Goal: Ask a question

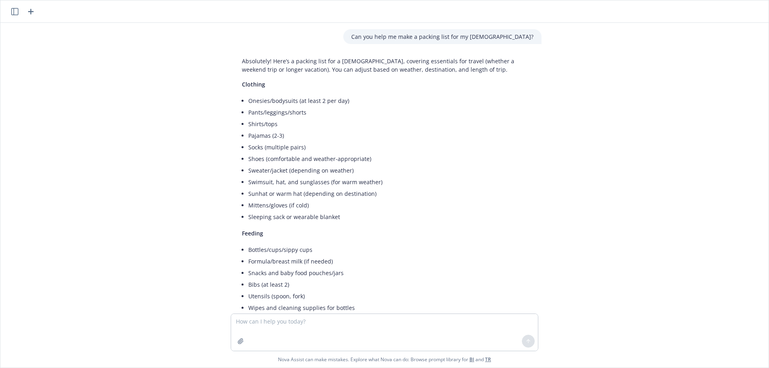
click at [34, 13] on icon "button" at bounding box center [31, 12] width 10 height 10
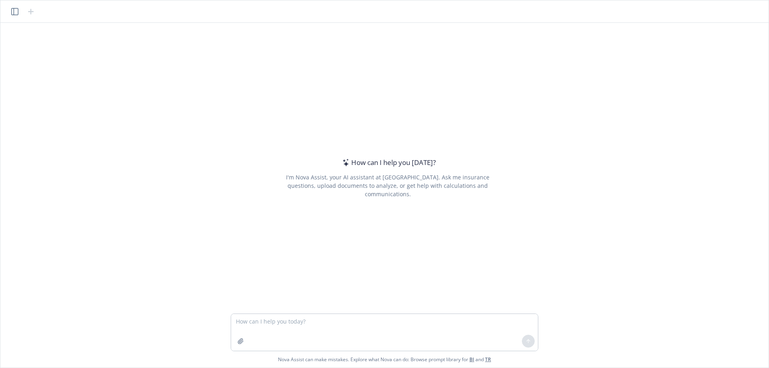
click at [271, 325] on textarea at bounding box center [384, 332] width 307 height 37
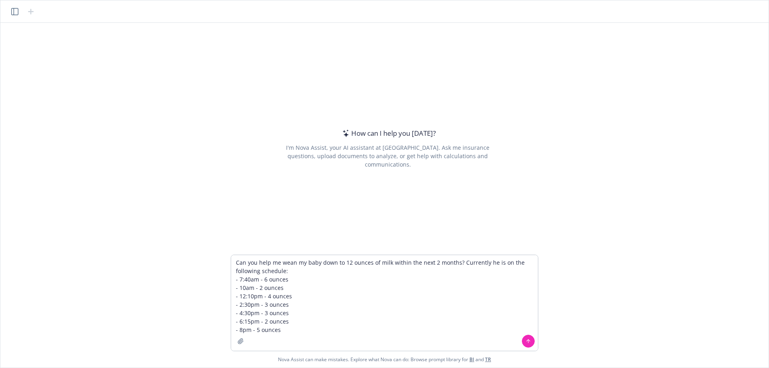
type textarea "Can you help me wean my baby down to 12 ounces of milk within the next 2 months…"
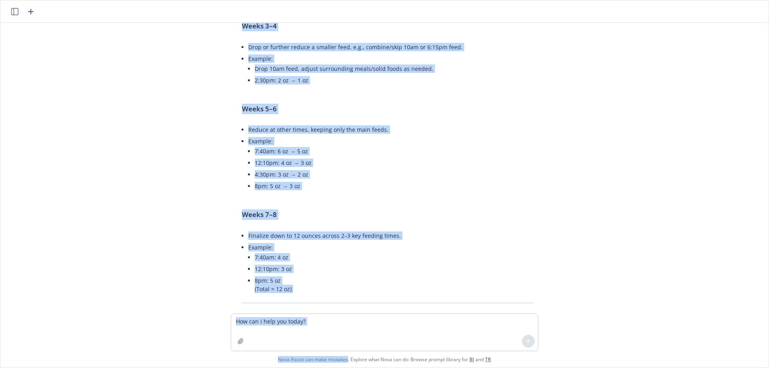
scroll to position [666, 0]
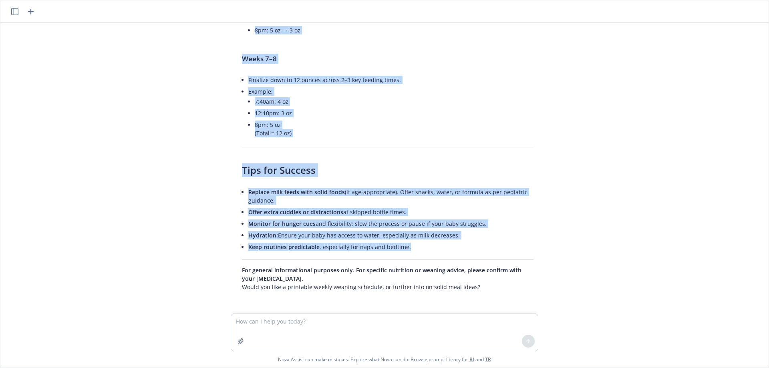
drag, startPoint x: 239, startPoint y: 48, endPoint x: 406, endPoint y: 243, distance: 257.0
copy div "Lore-ip-Dolo Sitamet Cons 8. Adi e Seddoei Temporinc Utla 05 etdolo → 04 magnaa…"
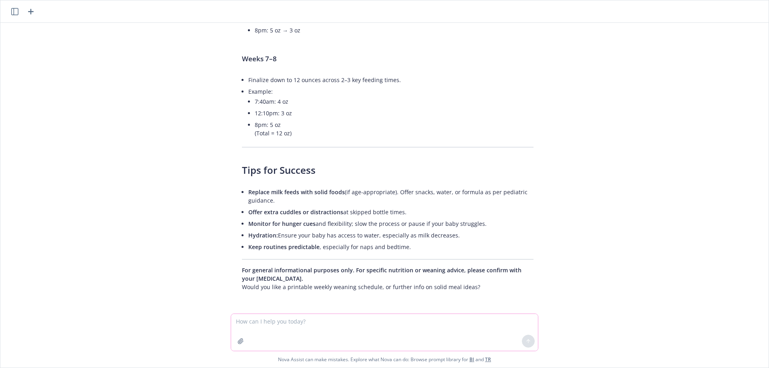
click at [281, 323] on textarea at bounding box center [384, 332] width 307 height 37
type textarea "Can you give a more specific week by week?"
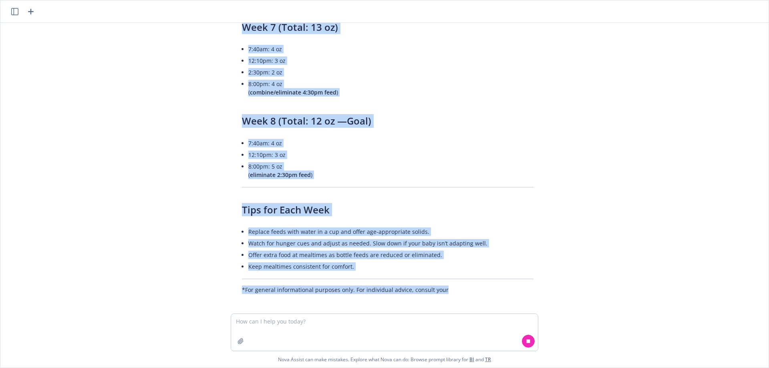
scroll to position [1932, 0]
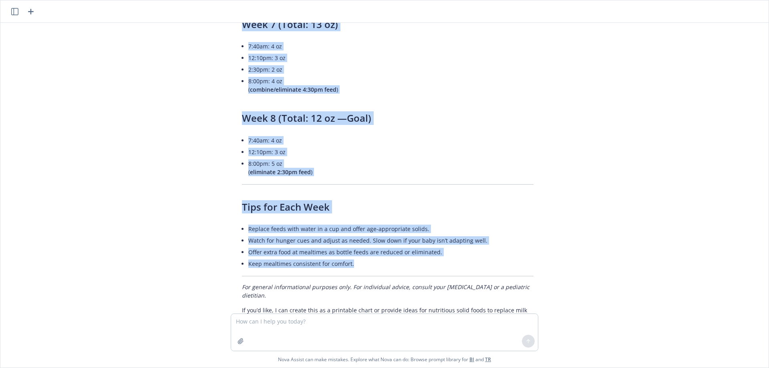
drag, startPoint x: 242, startPoint y: 51, endPoint x: 364, endPoint y: 266, distance: 247.1
copy div "Week-by-Week Reduction Plan Week 1 (Total: 23 oz) 7:40am: 6 oz 10:00am: 1 oz ( …"
